Goal: Information Seeking & Learning: Learn about a topic

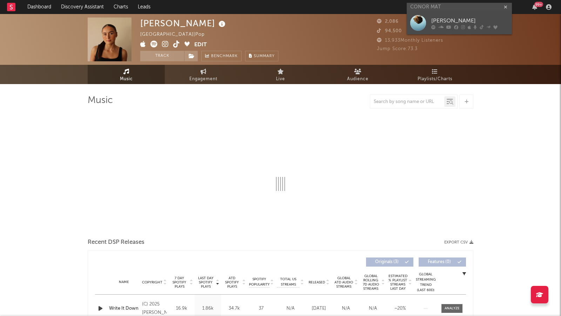
type input "CONOR MAT"
click at [474, 23] on div "[PERSON_NAME]" at bounding box center [469, 21] width 77 height 8
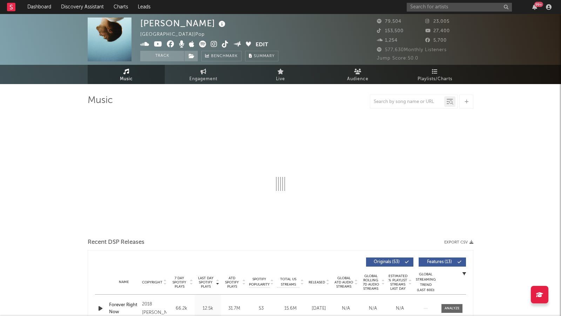
click at [214, 44] on icon at bounding box center [214, 44] width 7 height 7
select select "6m"
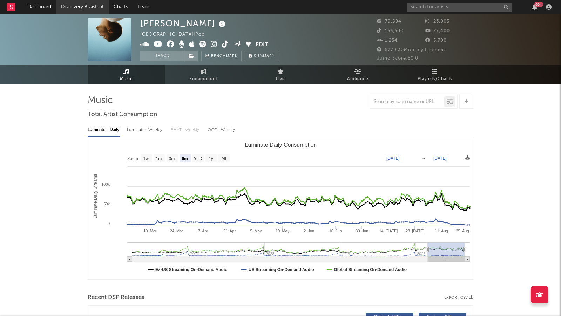
click at [80, 9] on link "Discovery Assistant" at bounding box center [82, 7] width 53 height 14
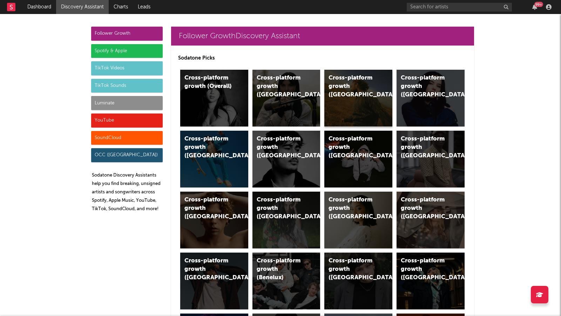
click at [348, 90] on div "Cross-platform growth ([GEOGRAPHIC_DATA])" at bounding box center [358, 98] width 68 height 57
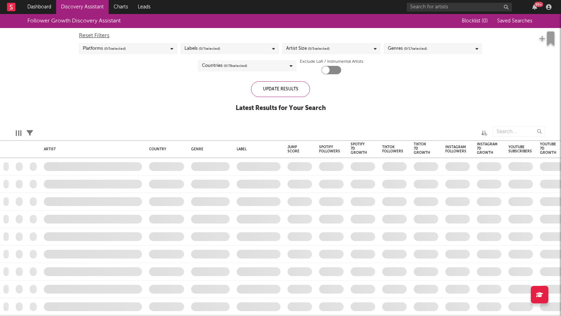
checkbox input "true"
